Goal: Task Accomplishment & Management: Manage account settings

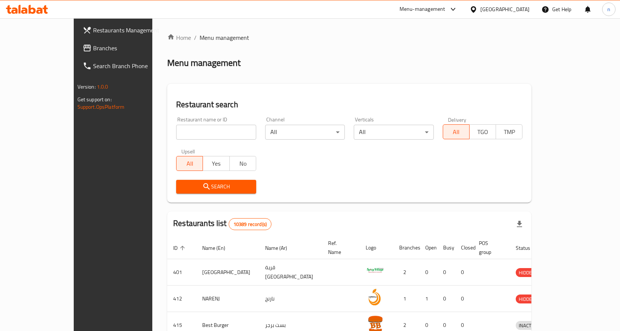
click at [217, 127] on input "search" at bounding box center [216, 132] width 80 height 15
paste input "510655"
type input "510655"
click button "Search" at bounding box center [216, 187] width 80 height 14
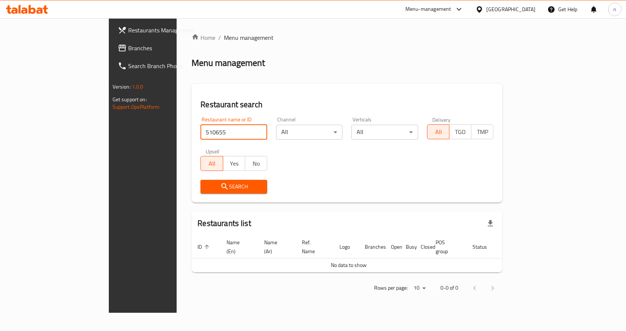
click at [522, 11] on div "Oman" at bounding box center [510, 9] width 49 height 8
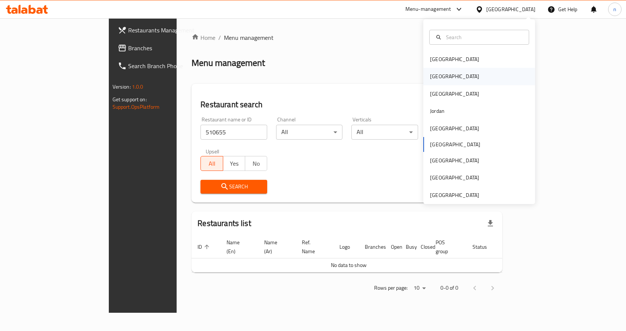
click at [458, 77] on div "[GEOGRAPHIC_DATA]" at bounding box center [479, 76] width 112 height 17
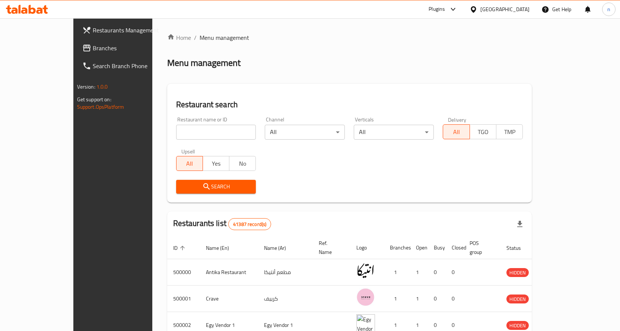
click at [197, 134] on input "search" at bounding box center [216, 132] width 80 height 15
paste input "510655"
type input "510655"
click button "Search" at bounding box center [216, 187] width 80 height 14
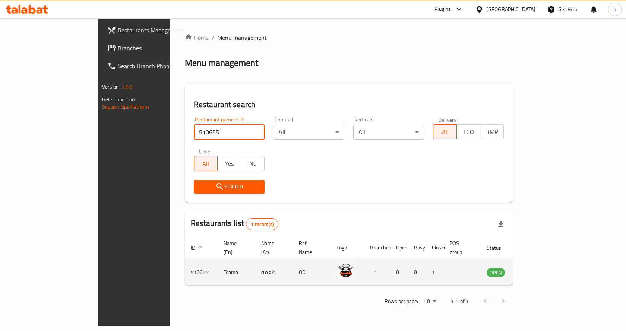
click at [480, 264] on td "enhanced table" at bounding box center [462, 272] width 37 height 26
click at [474, 264] on td "enhanced table" at bounding box center [462, 272] width 37 height 26
click at [534, 270] on icon "enhanced table" at bounding box center [530, 273] width 8 height 6
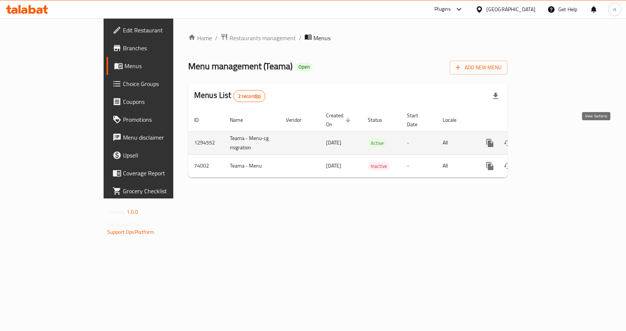
click at [552, 134] on link "enhanced table" at bounding box center [543, 143] width 18 height 18
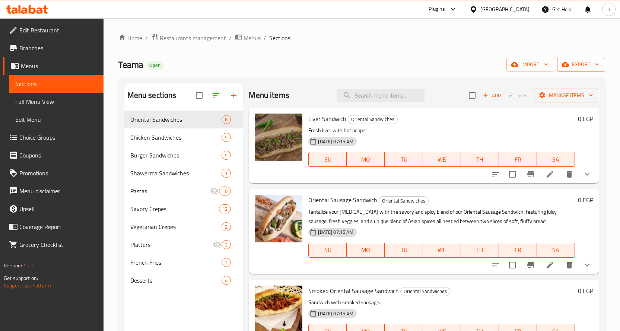
click at [575, 67] on span "export" at bounding box center [581, 64] width 36 height 9
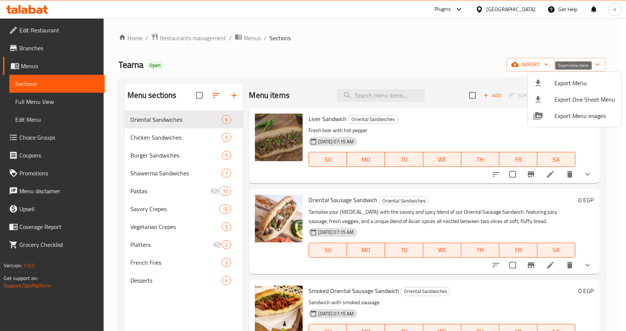
click at [577, 86] on span "Export Menu" at bounding box center [584, 83] width 61 height 9
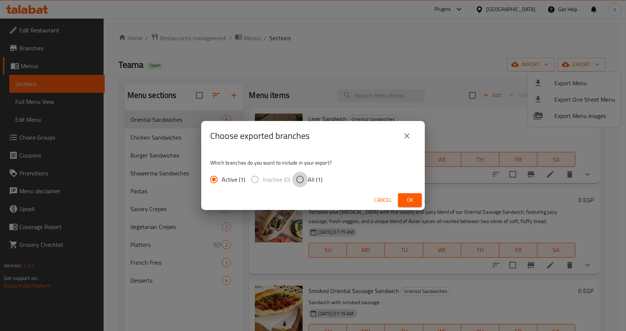
click at [302, 179] on input "All (1)" at bounding box center [300, 180] width 16 height 16
radio input "true"
click at [418, 197] on button "Ok" at bounding box center [410, 200] width 24 height 14
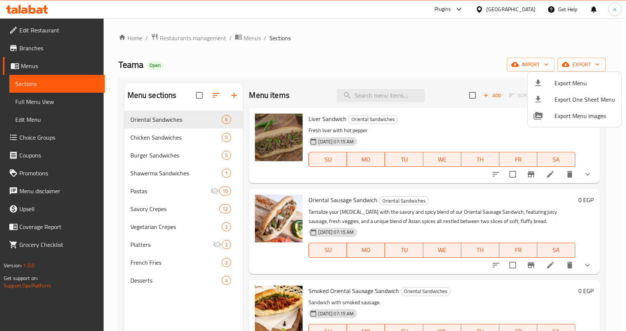
click at [423, 64] on div at bounding box center [313, 165] width 626 height 331
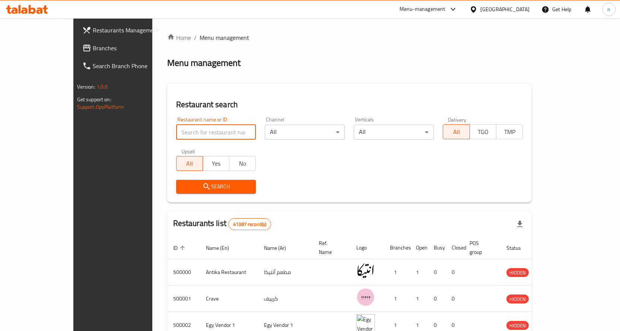
click at [197, 134] on input "search" at bounding box center [216, 132] width 80 height 15
type input "510655"
drag, startPoint x: 168, startPoint y: 130, endPoint x: 73, endPoint y: 124, distance: 95.6
click at [73, 124] on div "Restaurants Management Branches Search Branch Phone Version: 1.0.0 Get support …" at bounding box center [310, 278] width 474 height 521
click button "Search" at bounding box center [216, 187] width 80 height 14
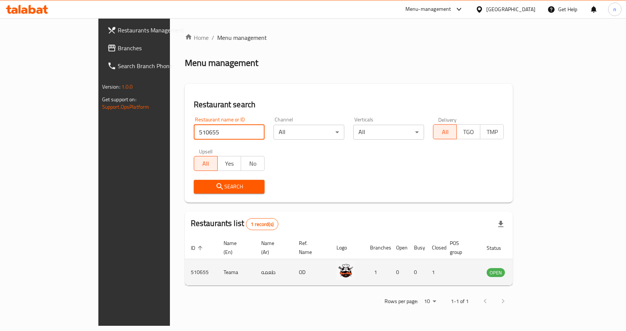
click at [480, 259] on td "enhanced table" at bounding box center [462, 272] width 37 height 26
click at [480, 267] on td "enhanced table" at bounding box center [462, 272] width 37 height 26
click at [545, 264] on td "enhanced table" at bounding box center [533, 272] width 26 height 26
click at [534, 270] on icon "enhanced table" at bounding box center [530, 273] width 8 height 6
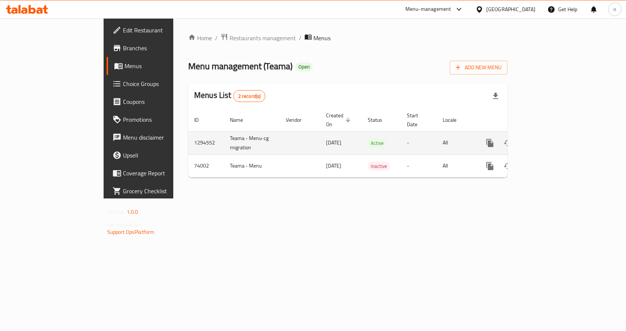
click at [280, 134] on td "enhanced table" at bounding box center [300, 142] width 40 height 23
click at [548, 139] on icon "enhanced table" at bounding box center [543, 143] width 9 height 9
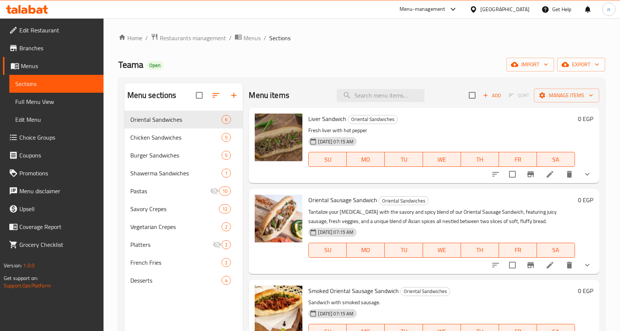
click at [54, 48] on span "Branches" at bounding box center [58, 48] width 78 height 9
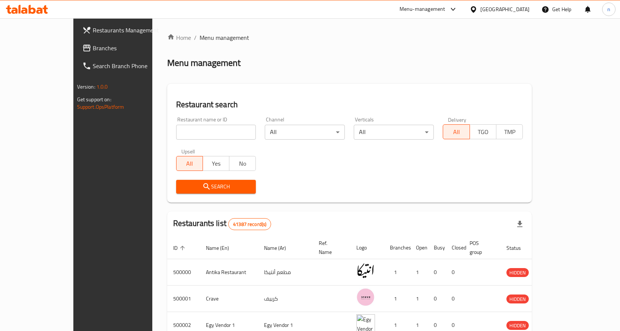
click at [216, 133] on input "search" at bounding box center [216, 132] width 80 height 15
paste input "500000"
type input "500000"
click button "Search" at bounding box center [216, 187] width 80 height 14
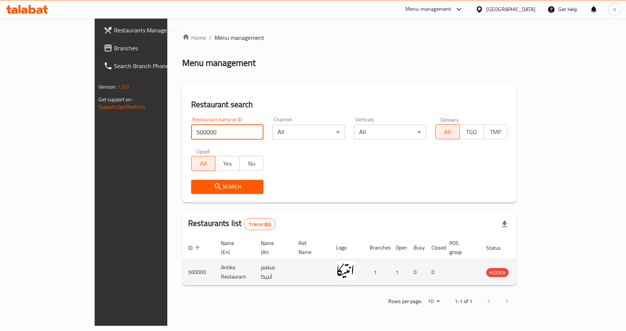
click at [215, 262] on td "Antika Restaurant" at bounding box center [235, 272] width 40 height 26
click at [534, 268] on icon "enhanced table" at bounding box center [529, 272] width 9 height 9
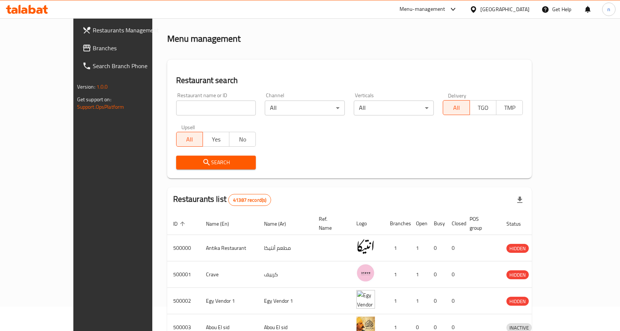
scroll to position [37, 0]
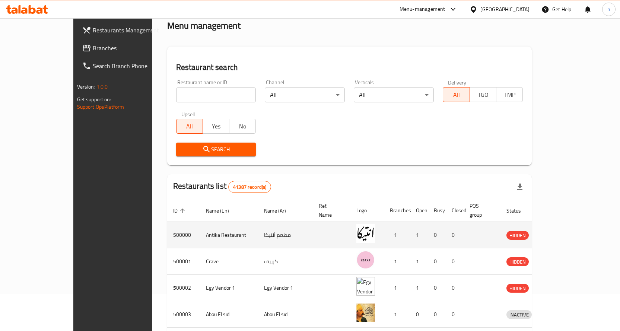
click at [269, 224] on td "مطعم أنتيكا" at bounding box center [285, 235] width 55 height 26
click at [566, 223] on td "enhanced table" at bounding box center [554, 235] width 26 height 26
click at [555, 232] on icon "enhanced table" at bounding box center [551, 235] width 8 height 6
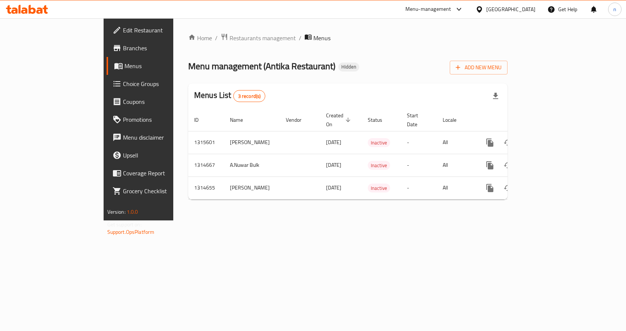
click at [123, 31] on span "Edit Restaurant" at bounding box center [162, 30] width 79 height 9
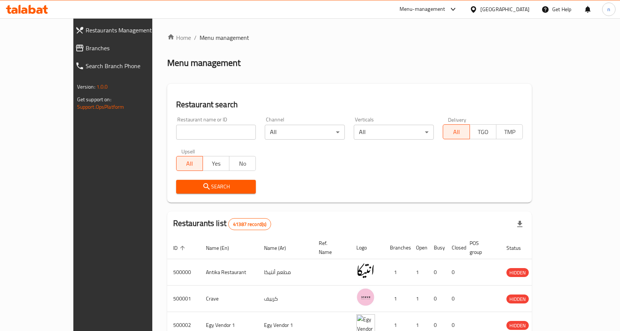
click at [176, 127] on input "search" at bounding box center [216, 132] width 80 height 15
paste input "45H515"
type input "45H515"
click button "Search" at bounding box center [216, 187] width 80 height 14
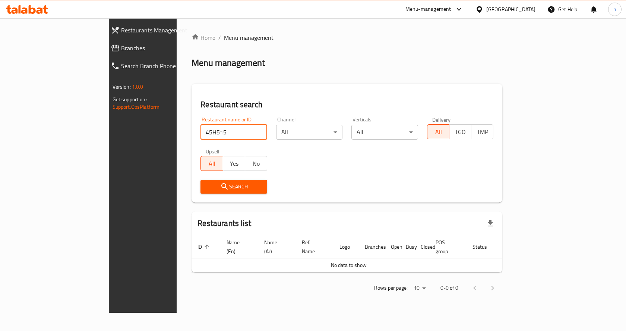
drag, startPoint x: 142, startPoint y: 129, endPoint x: 118, endPoint y: 126, distance: 23.8
click at [191, 126] on div "Restaurant search Restaurant name or ID 45H515 Restaurant name or ID Channel Al…" at bounding box center [346, 143] width 311 height 119
click at [200, 129] on input "search" at bounding box center [233, 132] width 67 height 15
paste input "510655"
type input "510655"
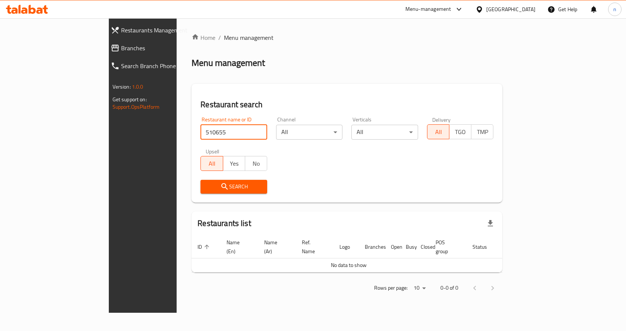
click button "Search" at bounding box center [233, 187] width 67 height 14
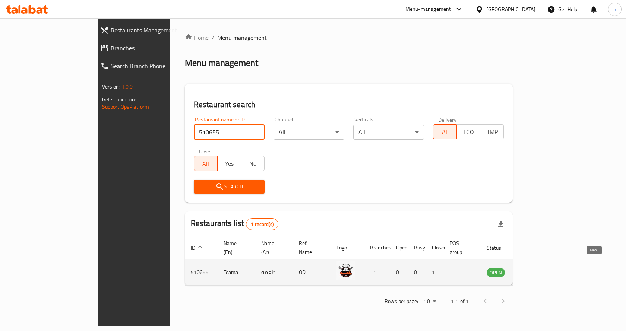
click at [534, 270] on icon "enhanced table" at bounding box center [530, 273] width 8 height 6
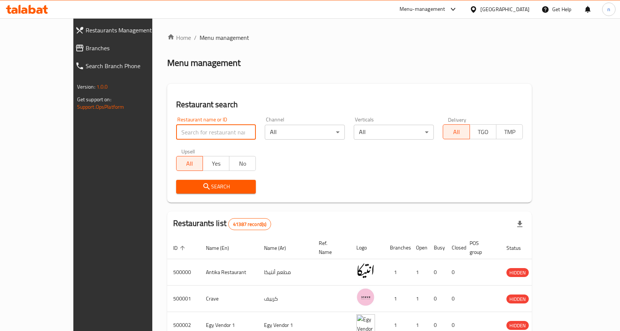
click at [178, 126] on input "search" at bounding box center [216, 132] width 80 height 15
paste input "510655"
type input "510655"
click button "Search" at bounding box center [216, 187] width 80 height 14
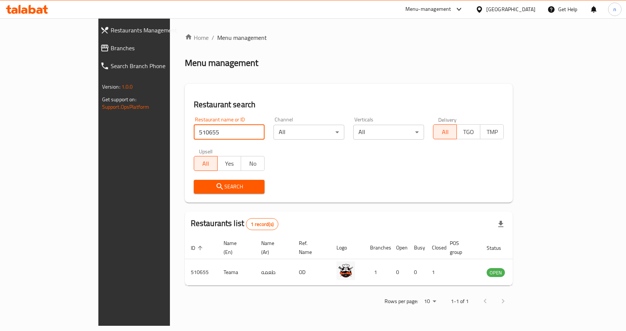
drag, startPoint x: 175, startPoint y: 131, endPoint x: 74, endPoint y: 118, distance: 102.1
click at [98, 118] on div "Restaurants Management Branches Search Branch Phone Version: 1.0.0 Get support …" at bounding box center [312, 172] width 429 height 308
type input "="
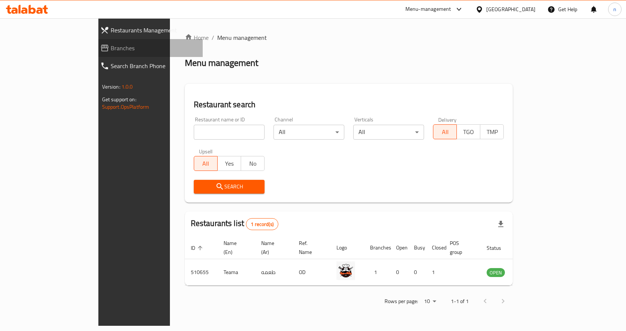
click at [111, 44] on span "Branches" at bounding box center [154, 48] width 86 height 9
click at [194, 128] on input "search" at bounding box center [229, 132] width 71 height 15
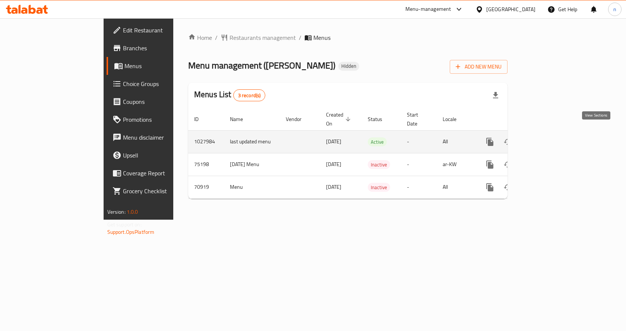
click at [552, 139] on link "enhanced table" at bounding box center [543, 142] width 18 height 18
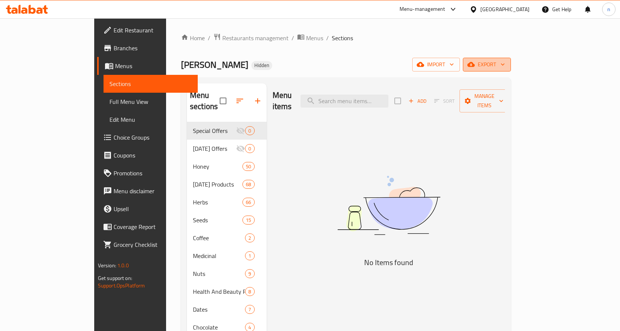
click at [505, 67] on span "export" at bounding box center [487, 64] width 36 height 9
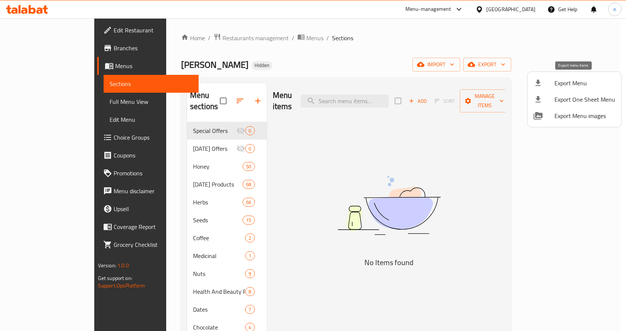
click at [577, 83] on span "Export Menu" at bounding box center [584, 83] width 61 height 9
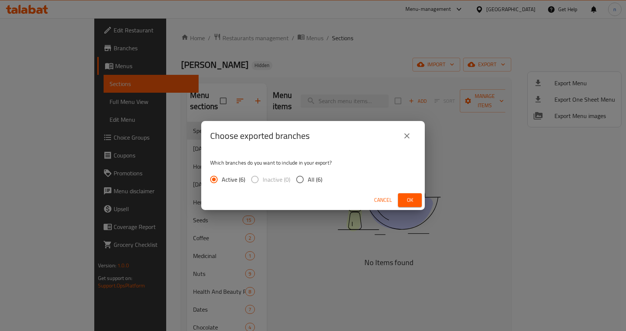
click at [297, 180] on input "All (6)" at bounding box center [300, 180] width 16 height 16
radio input "true"
click at [401, 201] on button "Ok" at bounding box center [410, 200] width 24 height 14
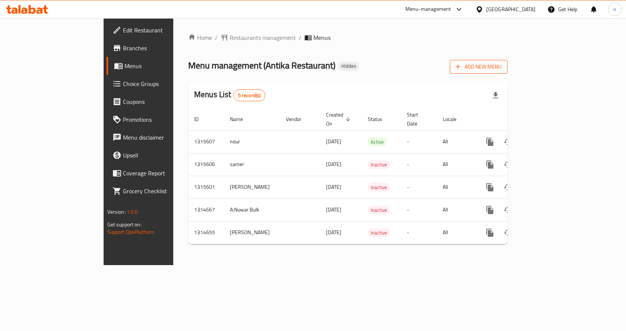
click at [501, 66] on span "Add New Menu" at bounding box center [478, 66] width 46 height 9
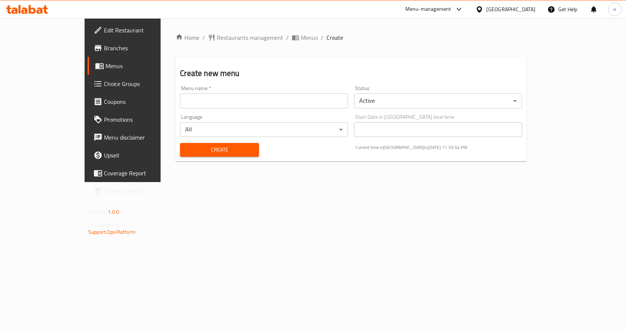
click at [375, 101] on body "​ Menu-management [GEOGRAPHIC_DATA] Get Help n Edit Restaurant Branches Menus C…" at bounding box center [313, 174] width 626 height 313
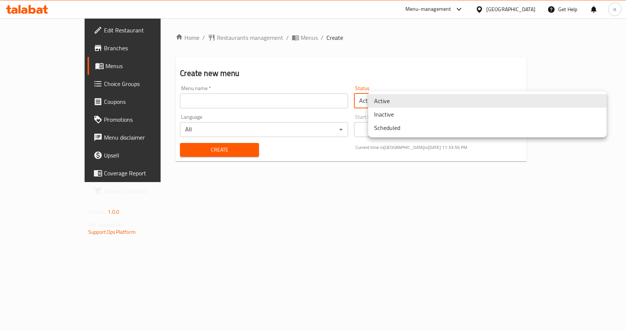
click at [382, 114] on li "Inactive" at bounding box center [487, 114] width 238 height 13
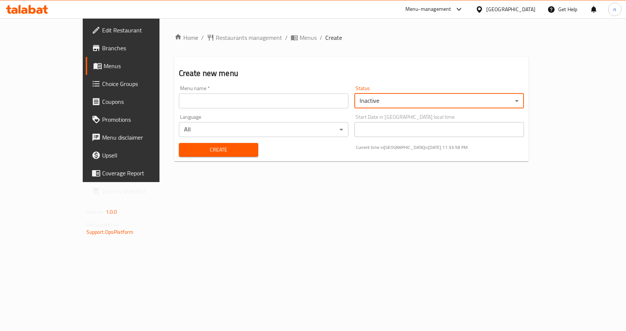
click at [222, 152] on span "Create" at bounding box center [219, 149] width 68 height 9
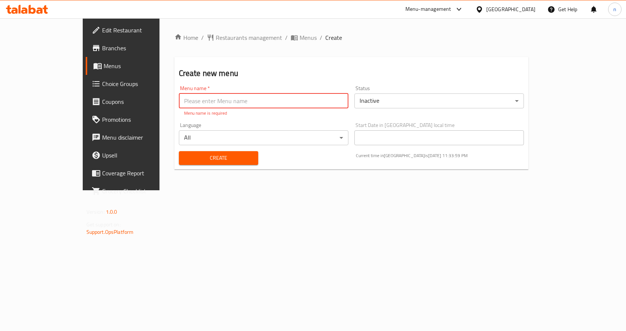
click at [179, 100] on input "text" at bounding box center [263, 100] width 169 height 15
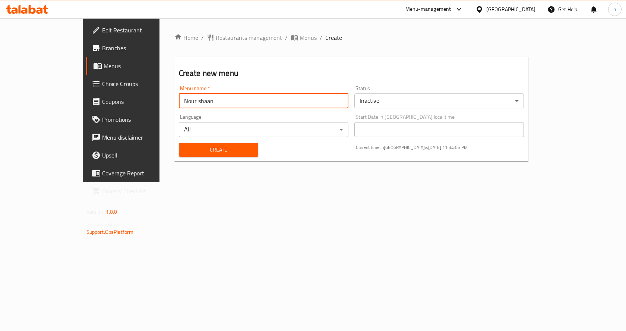
type input "Nour shaan"
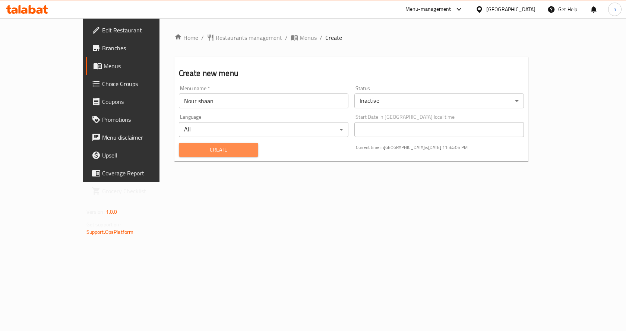
click at [216, 156] on button "Create" at bounding box center [219, 150] width 80 height 14
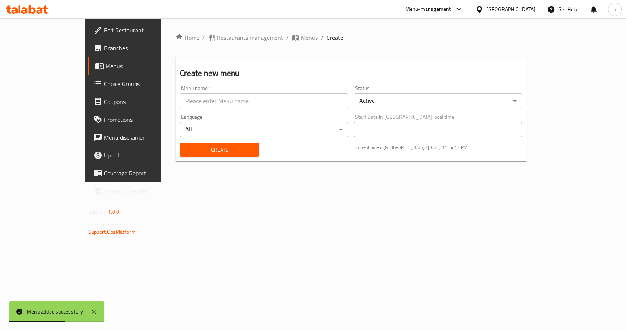
click at [400, 104] on body "Menu added successfully ​ Menu-management [GEOGRAPHIC_DATA] Get Help n Edit Res…" at bounding box center [313, 174] width 626 height 313
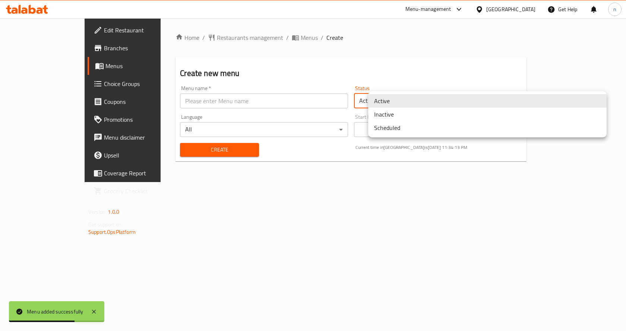
click at [397, 118] on li "Inactive" at bounding box center [487, 114] width 238 height 13
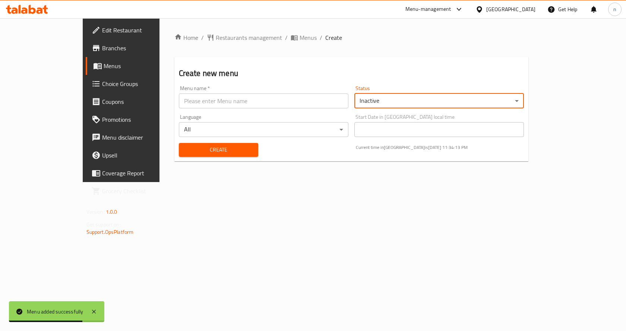
click at [332, 182] on div "Home / Restaurants management / Menus / Create Create new menu Menu name   * Me…" at bounding box center [351, 100] width 384 height 164
click at [97, 310] on icon at bounding box center [93, 311] width 9 height 9
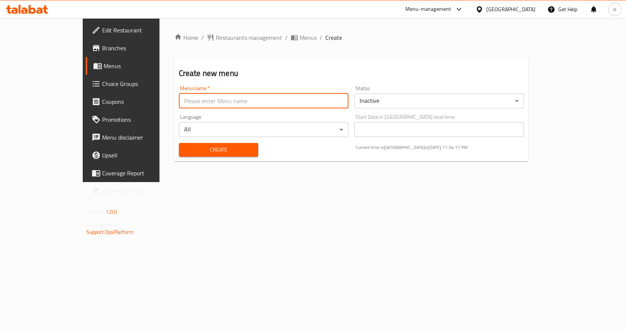
click at [286, 105] on input "text" at bounding box center [263, 100] width 169 height 15
type input "[PERSON_NAME]"
click at [208, 148] on span "Create" at bounding box center [219, 149] width 68 height 9
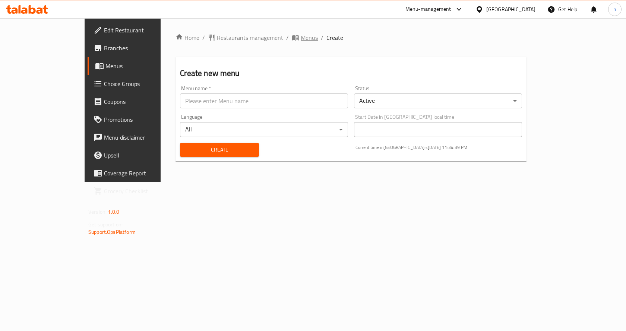
click at [301, 34] on span "Menus" at bounding box center [309, 37] width 17 height 9
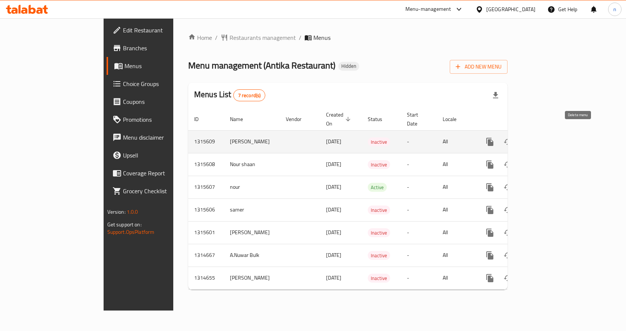
click at [528, 139] on icon "enhanced table" at bounding box center [525, 142] width 5 height 7
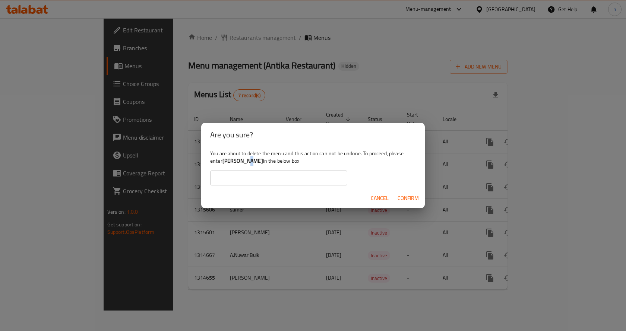
click at [248, 162] on b "[PERSON_NAME]" at bounding box center [242, 161] width 41 height 10
click at [224, 162] on b "[PERSON_NAME]" at bounding box center [242, 161] width 41 height 10
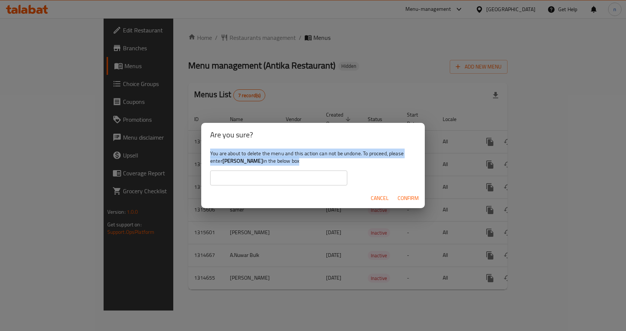
click at [224, 162] on b "[PERSON_NAME]" at bounding box center [242, 161] width 41 height 10
click at [241, 158] on b "[PERSON_NAME]" at bounding box center [242, 161] width 41 height 10
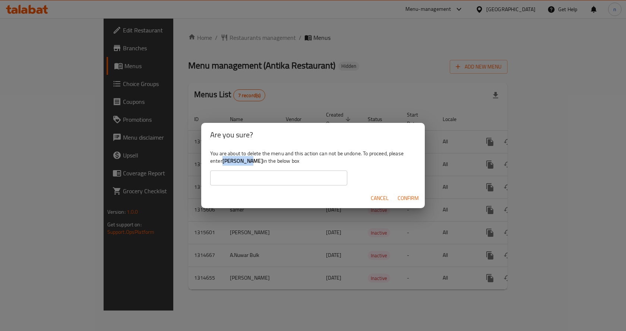
drag, startPoint x: 249, startPoint y: 162, endPoint x: 223, endPoint y: 159, distance: 25.9
click at [223, 159] on b "[PERSON_NAME]" at bounding box center [242, 161] width 41 height 10
copy b "[PERSON_NAME]"
click at [234, 174] on input "text" at bounding box center [278, 178] width 137 height 15
paste input "[PERSON_NAME]"
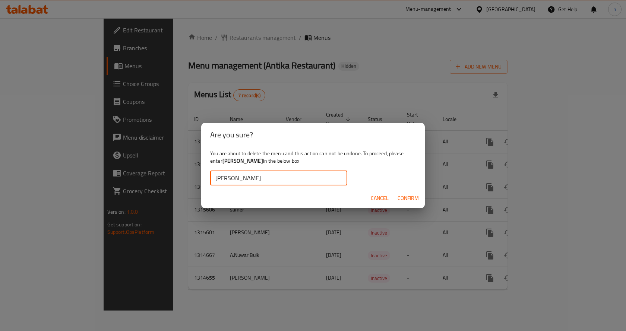
type input "[PERSON_NAME]"
click at [412, 197] on span "Confirm" at bounding box center [407, 198] width 21 height 9
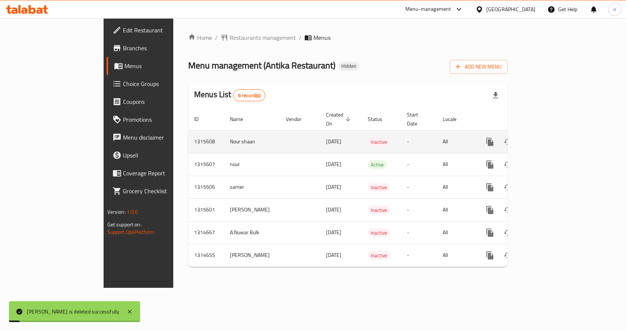
click at [401, 136] on td "-" at bounding box center [419, 141] width 36 height 23
click at [552, 133] on link "enhanced table" at bounding box center [543, 142] width 18 height 18
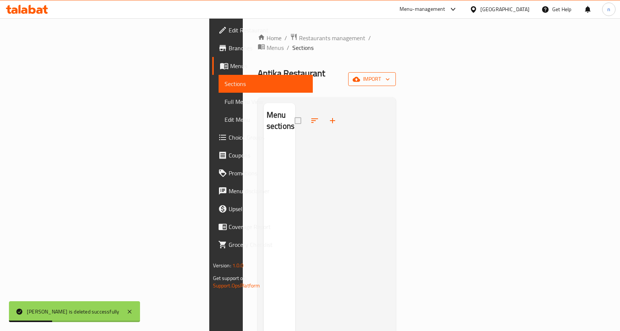
click at [360, 76] on icon "button" at bounding box center [356, 79] width 7 height 7
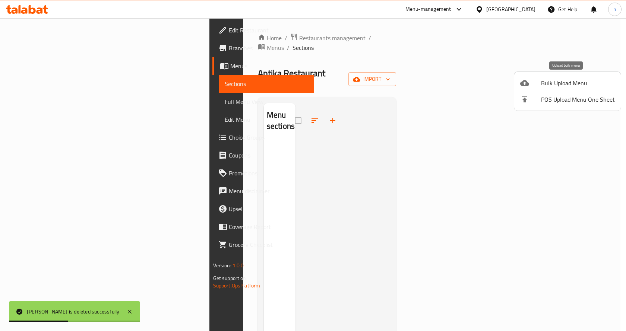
click at [565, 81] on span "Bulk Upload Menu" at bounding box center [578, 83] width 74 height 9
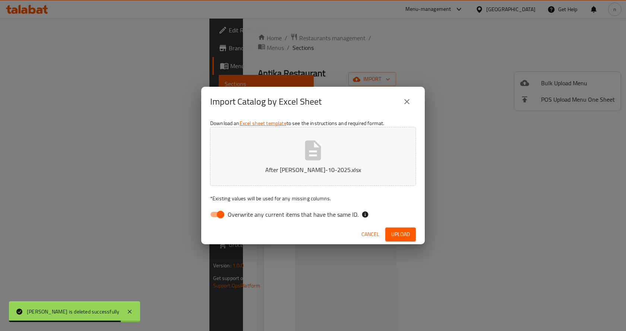
click at [393, 234] on span "Upload" at bounding box center [400, 234] width 19 height 9
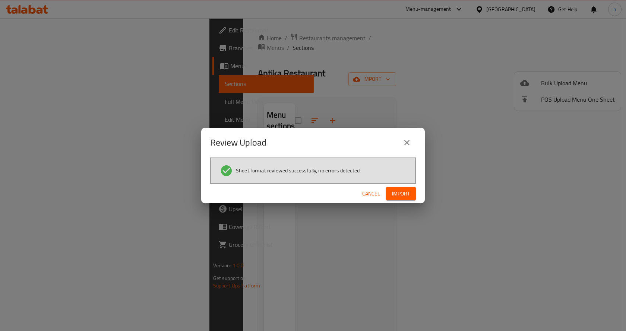
click at [397, 194] on span "Import" at bounding box center [401, 193] width 18 height 9
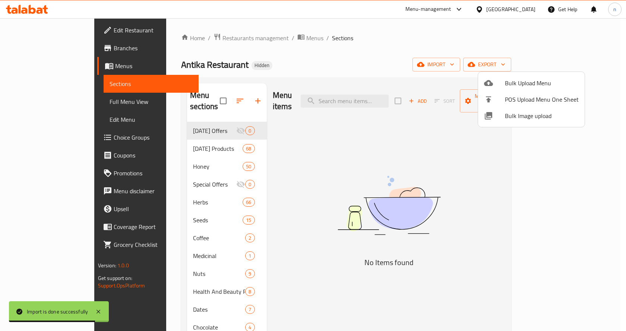
click at [514, 230] on div at bounding box center [313, 165] width 626 height 331
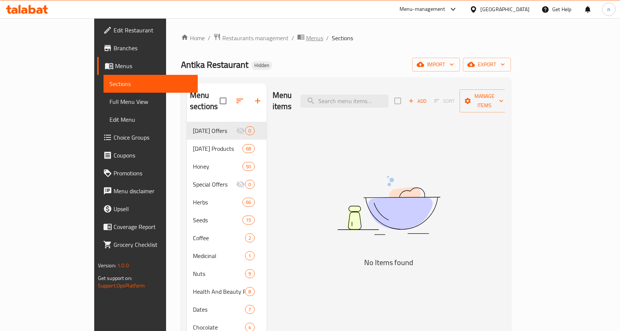
click at [306, 38] on span "Menus" at bounding box center [314, 38] width 17 height 9
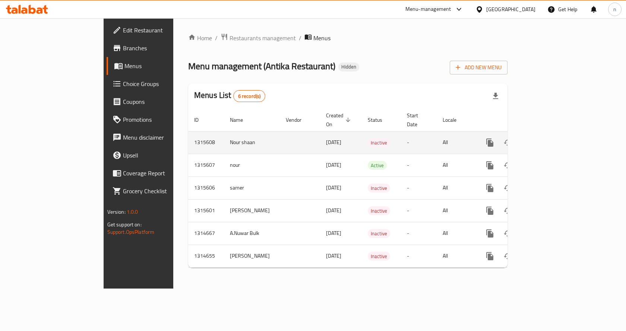
click at [548, 138] on icon "enhanced table" at bounding box center [543, 142] width 9 height 9
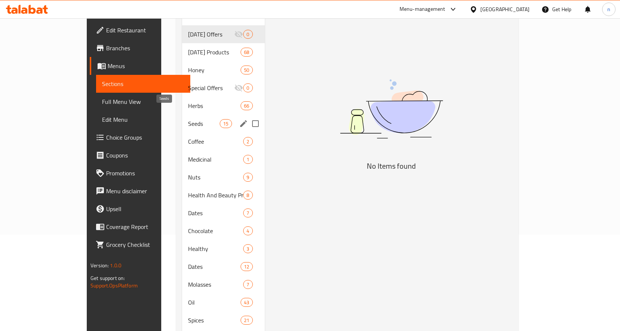
scroll to position [161, 0]
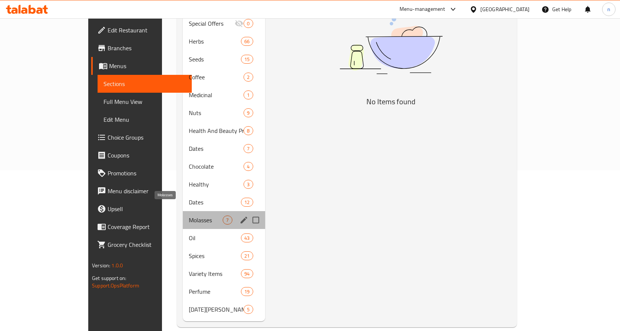
click at [189, 216] on span "Molasses" at bounding box center [206, 220] width 34 height 9
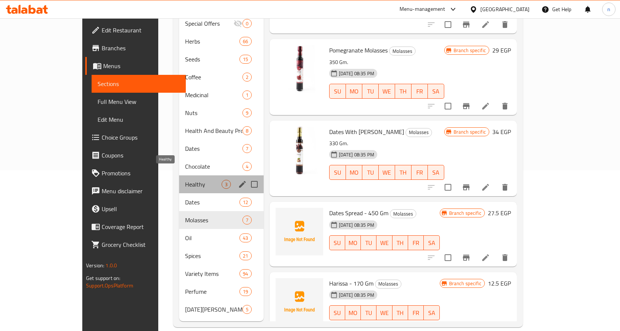
click at [185, 180] on span "Healthy" at bounding box center [203, 184] width 36 height 9
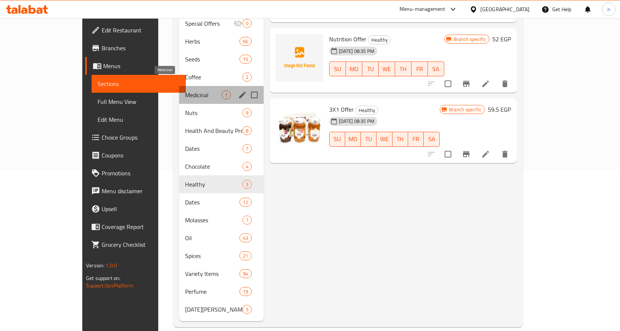
click at [185, 90] on span "Medicinal" at bounding box center [203, 94] width 36 height 9
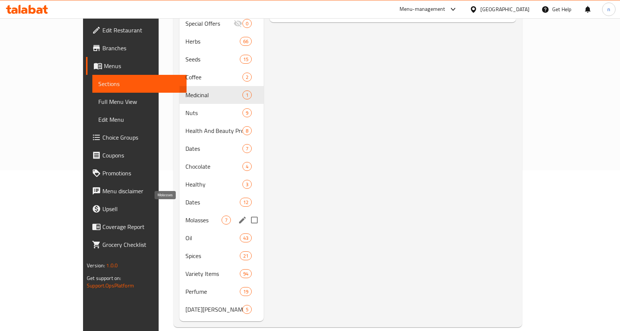
click at [180, 235] on div "Oil 43" at bounding box center [222, 238] width 84 height 18
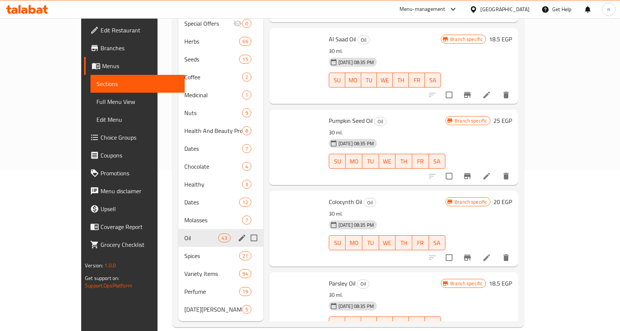
click at [184, 55] on span "Seeds" at bounding box center [211, 59] width 55 height 9
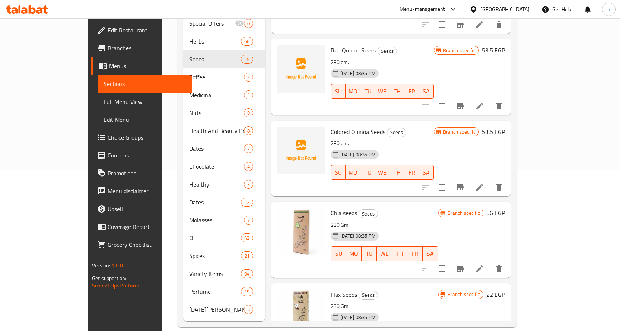
click at [108, 30] on span "Edit Restaurant" at bounding box center [147, 30] width 78 height 9
